Goal: Task Accomplishment & Management: Complete application form

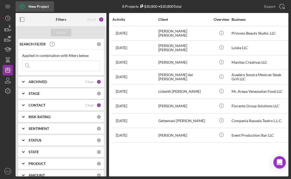
click at [19, 7] on icon "button" at bounding box center [22, 6] width 13 height 13
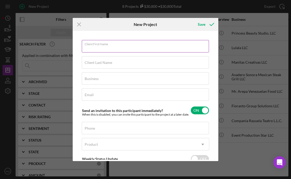
click at [127, 45] on div "Client First Name Required" at bounding box center [146, 46] width 128 height 13
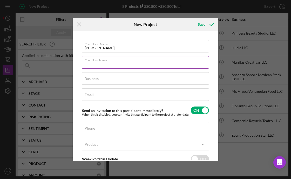
click at [120, 64] on input "Client Last Name" at bounding box center [145, 62] width 127 height 12
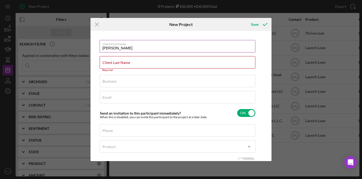
click at [128, 49] on input "[PERSON_NAME]" at bounding box center [178, 46] width 156 height 12
click at [118, 48] on input "Javier H" at bounding box center [178, 46] width 156 height 12
type input "Javier H."
click at [121, 57] on div "Client Last Name Required" at bounding box center [178, 64] width 156 height 16
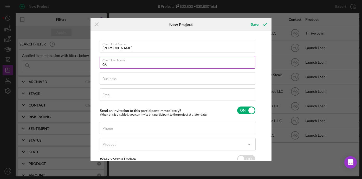
type input "c"
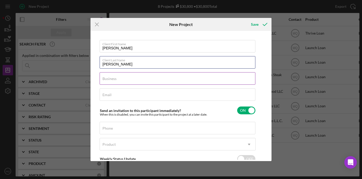
type input "Calderon Gordillo"
click at [131, 82] on input "Business" at bounding box center [178, 78] width 156 height 12
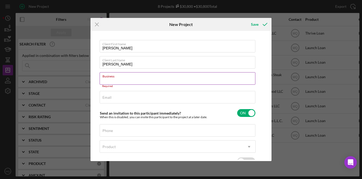
paste input "TECHGO LLC"
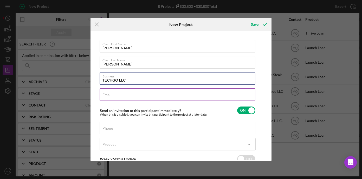
type input "TECHGO LLC"
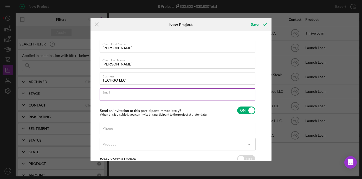
click at [129, 97] on input "Email" at bounding box center [178, 94] width 156 height 12
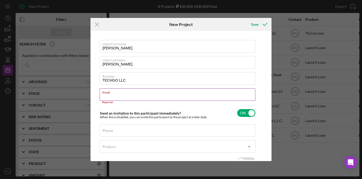
click at [137, 95] on input "Email" at bounding box center [178, 94] width 156 height 12
paste input "[EMAIL_ADDRESS][DOMAIN_NAME]"
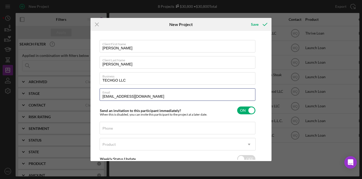
type input "[EMAIL_ADDRESS][DOMAIN_NAME]"
drag, startPoint x: 148, startPoint y: 96, endPoint x: 46, endPoint y: 84, distance: 102.5
click at [46, 84] on div "Icon/Menu Close New Project Save Client First Name Javier H. Client Last Name C…" at bounding box center [181, 89] width 362 height 179
click at [111, 96] on input "[EMAIL_ADDRESS][DOMAIN_NAME]" at bounding box center [178, 94] width 156 height 12
click at [138, 128] on input "Phone" at bounding box center [178, 128] width 156 height 12
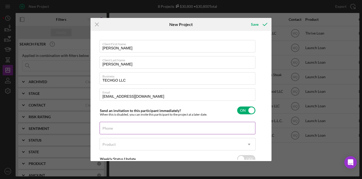
click at [150, 126] on div "Phone" at bounding box center [178, 128] width 156 height 13
click at [149, 129] on input "Phone" at bounding box center [178, 128] width 156 height 12
paste input "[PHONE_NUMBER]"
type input "[PHONE_NUMBER]"
click at [256, 135] on div "Client First Name Javier H. Client Last Name Calderon Gordillo Business TECHGO …" at bounding box center [181, 96] width 178 height 128
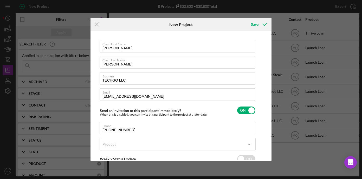
scroll to position [34, 0]
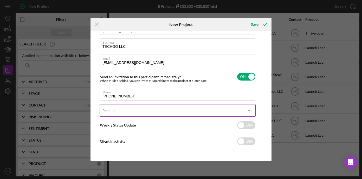
click at [248, 109] on icon "Icon/Dropdown Arrow" at bounding box center [249, 110] width 12 height 12
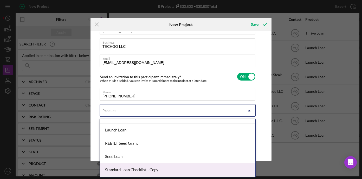
scroll to position [74, 0]
click at [143, 166] on div "Thrive Loan" at bounding box center [177, 170] width 155 height 13
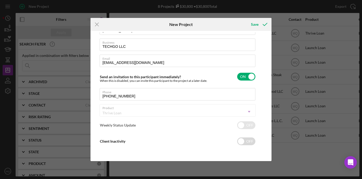
checkbox input "true"
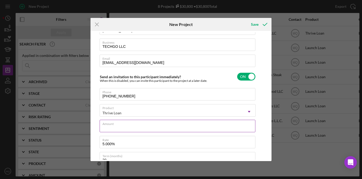
click at [187, 126] on div "Amount" at bounding box center [178, 126] width 156 height 13
type input "$7,000"
click at [263, 131] on div "Client First Name Javier H. Client Last Name Calderon Gordillo Business TECHGO …" at bounding box center [181, 96] width 178 height 128
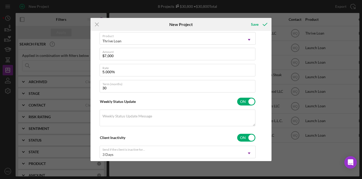
scroll to position [137, 0]
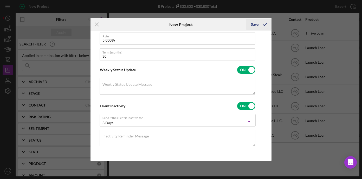
click at [258, 24] on div "Save" at bounding box center [255, 24] width 8 height 10
checkbox input "false"
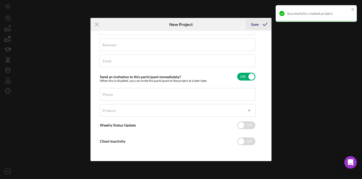
scroll to position [34, 0]
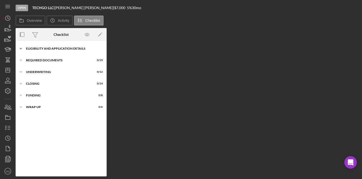
click at [65, 48] on div "Eligibility and Application Details" at bounding box center [63, 48] width 74 height 3
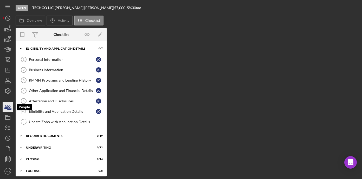
click at [8, 108] on icon "button" at bounding box center [10, 108] width 4 height 4
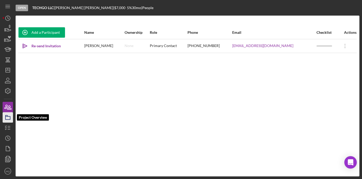
click at [8, 120] on icon "button" at bounding box center [7, 117] width 13 height 13
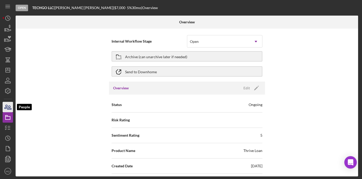
click at [9, 108] on icon "button" at bounding box center [7, 107] width 13 height 13
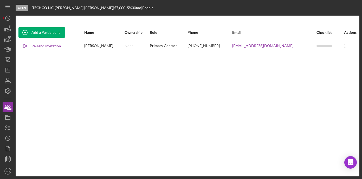
click at [291, 44] on icon at bounding box center [344, 46] width 1 height 4
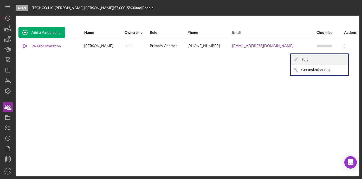
click at [291, 59] on div "Icon/Edit Edit" at bounding box center [319, 59] width 57 height 11
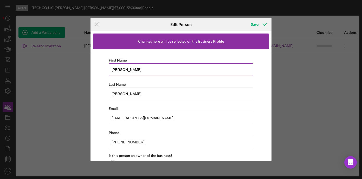
click at [135, 72] on input "[PERSON_NAME]" at bounding box center [181, 69] width 144 height 12
type input "Javier H."
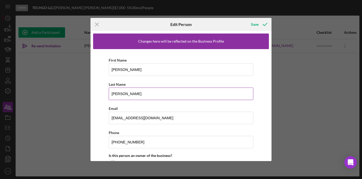
click at [134, 97] on input "[PERSON_NAME]" at bounding box center [181, 94] width 144 height 12
type input "Calderon Gordillo"
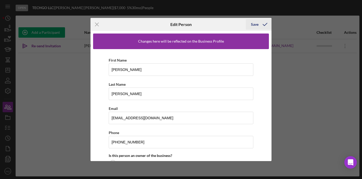
click at [261, 25] on icon "button" at bounding box center [264, 24] width 13 height 13
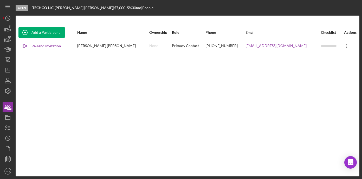
click at [291, 44] on icon "Icon/Overflow" at bounding box center [346, 45] width 13 height 13
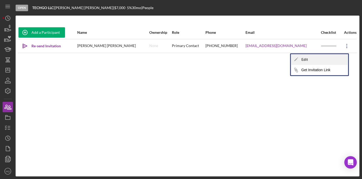
click at [291, 61] on div "Icon/Edit Edit" at bounding box center [319, 59] width 57 height 11
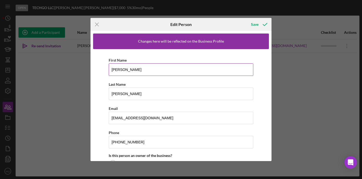
click at [127, 69] on input "Javier H." at bounding box center [181, 69] width 144 height 12
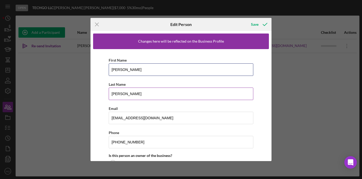
type input "[PERSON_NAME]"
click at [145, 95] on input "Calderon Gordillo" at bounding box center [181, 94] width 144 height 12
type input "[PERSON_NAME]"
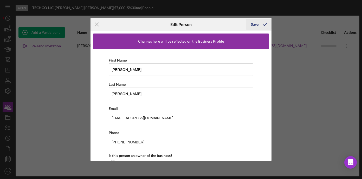
click at [258, 24] on icon "button" at bounding box center [264, 24] width 13 height 13
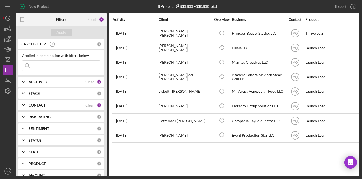
click at [59, 84] on div "ARCHIVED" at bounding box center [57, 82] width 57 height 4
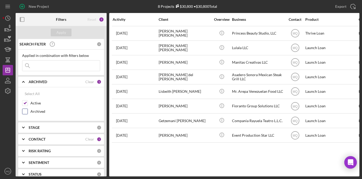
click at [26, 111] on input "Archived" at bounding box center [24, 111] width 5 height 5
checkbox input "true"
click at [69, 64] on input at bounding box center [60, 66] width 77 height 10
type input "[PERSON_NAME]"
click at [68, 31] on button "Apply" at bounding box center [61, 33] width 21 height 8
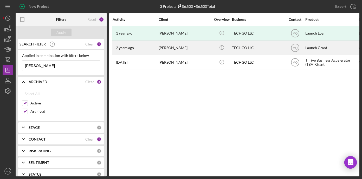
click at [181, 49] on div "[PERSON_NAME]" at bounding box center [185, 48] width 52 height 14
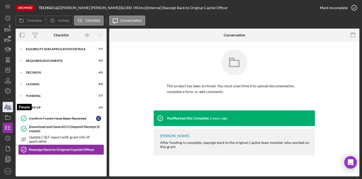
click at [6, 107] on icon "button" at bounding box center [7, 107] width 13 height 13
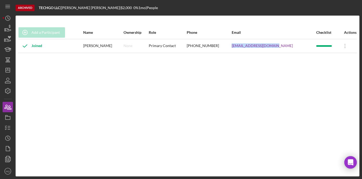
drag, startPoint x: 289, startPoint y: 44, endPoint x: 245, endPoint y: 45, distance: 44.4
click at [245, 45] on tr "Joined [PERSON_NAME] None Primary Contact [PHONE_NUMBER] [EMAIL_ADDRESS][DOMAIN…" at bounding box center [187, 46] width 338 height 14
copy tr "[EMAIL_ADDRESS][DOMAIN_NAME]"
drag, startPoint x: 233, startPoint y: 46, endPoint x: 204, endPoint y: 46, distance: 28.1
click at [204, 46] on div "[PHONE_NUMBER]" at bounding box center [209, 45] width 44 height 13
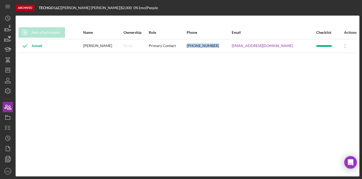
copy div "[PHONE_NUMBER]"
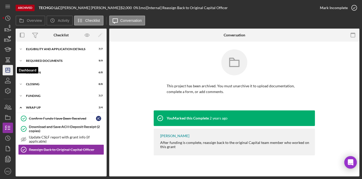
click at [8, 70] on icon "Icon/Dashboard" at bounding box center [7, 70] width 13 height 13
